Goal: Task Accomplishment & Management: Use online tool/utility

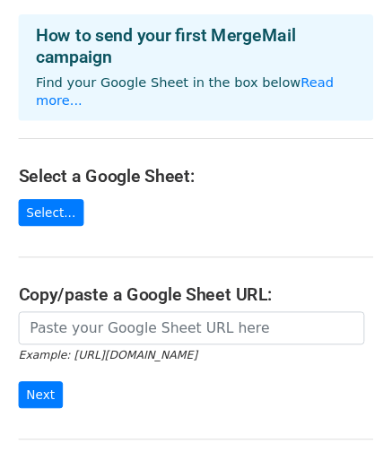
scroll to position [76, 0]
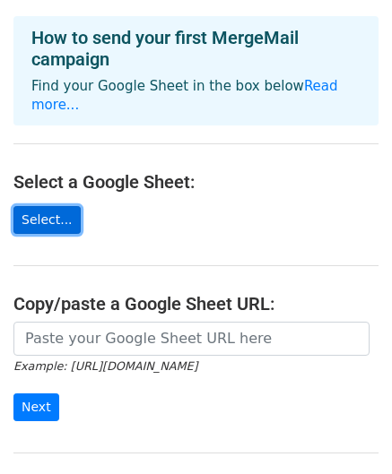
click at [16, 206] on link "Select..." at bounding box center [46, 220] width 67 height 28
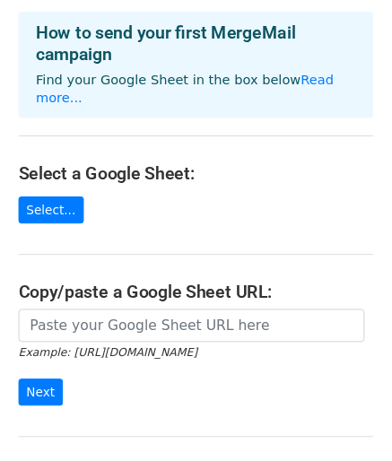
scroll to position [68, 0]
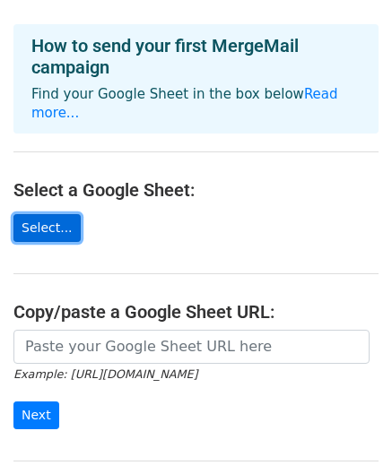
click at [25, 214] on link "Select..." at bounding box center [46, 228] width 67 height 28
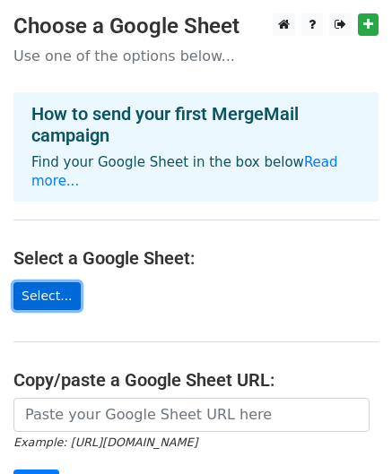
click at [67, 282] on link "Select..." at bounding box center [46, 296] width 67 height 28
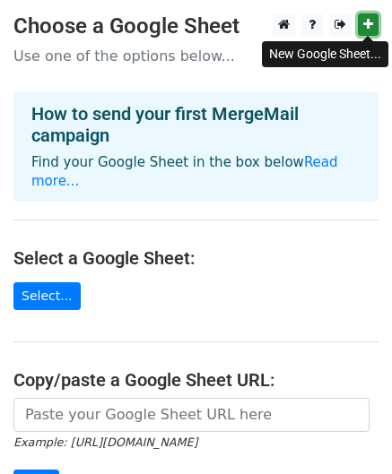
click at [370, 22] on icon at bounding box center [368, 24] width 10 height 13
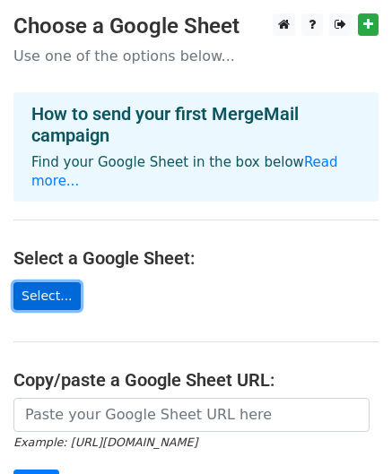
click at [33, 282] on link "Select..." at bounding box center [46, 296] width 67 height 28
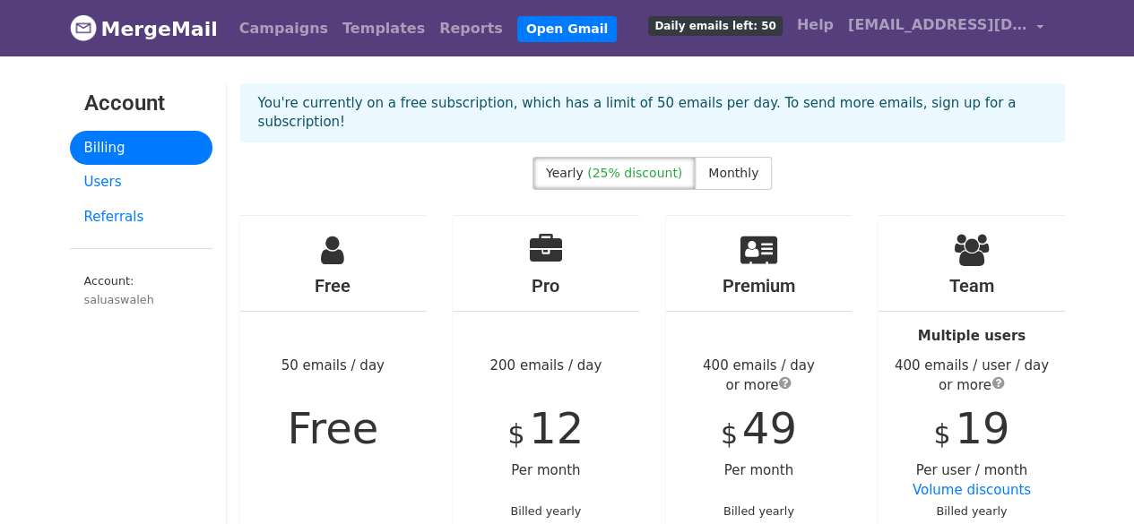
click at [165, 27] on link "MergeMail" at bounding box center [144, 29] width 148 height 38
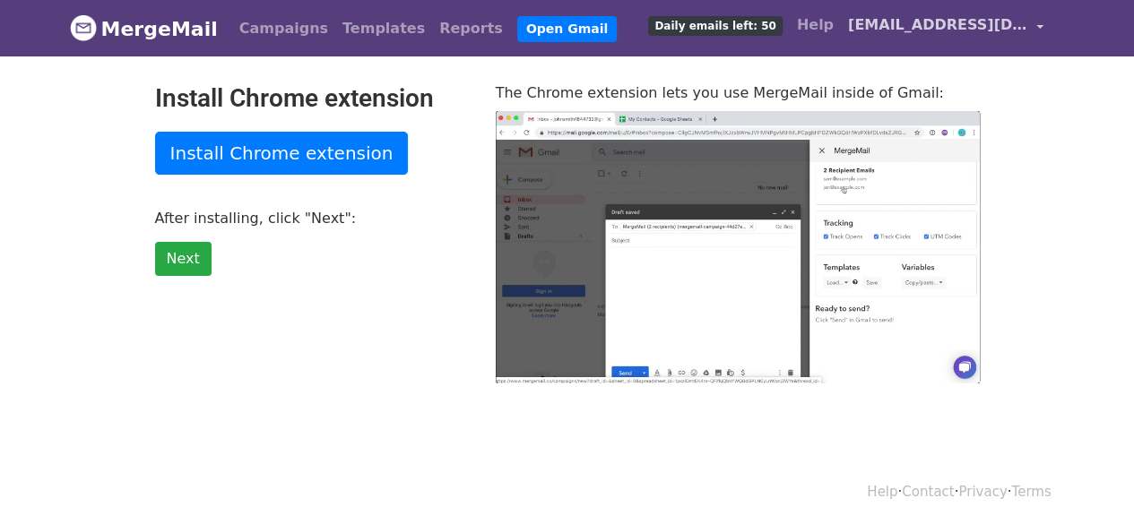
click at [1036, 26] on link "[EMAIL_ADDRESS][DOMAIN_NAME]" at bounding box center [946, 28] width 210 height 42
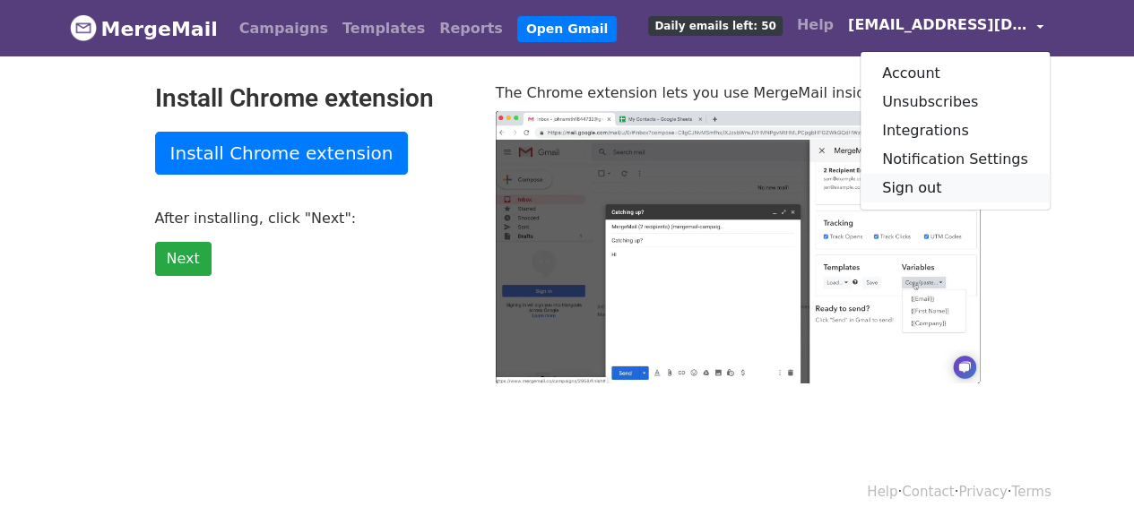
click at [917, 191] on link "Sign out" at bounding box center [954, 188] width 189 height 29
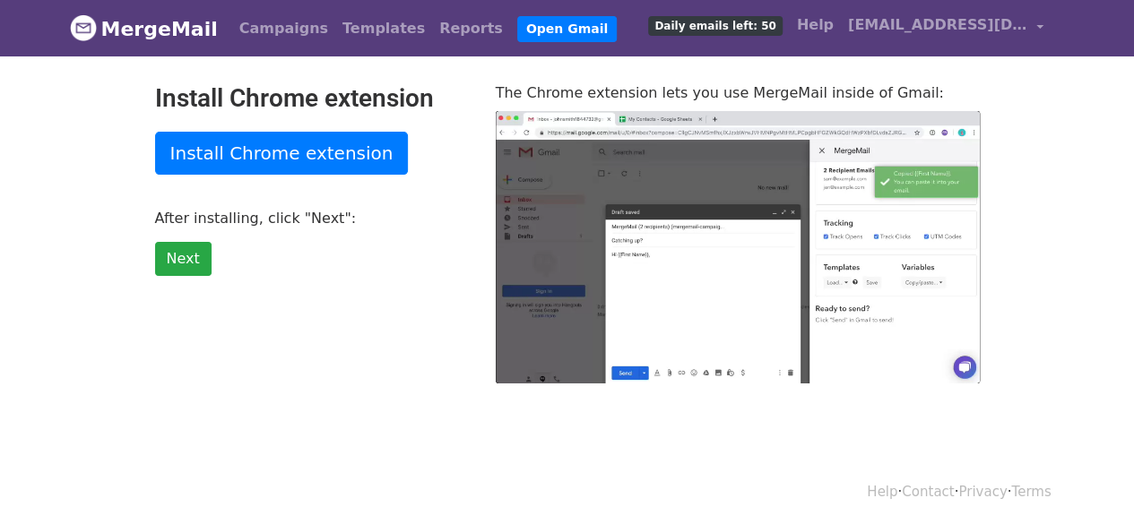
type input "86.11"
